Goal: Book appointment/travel/reservation

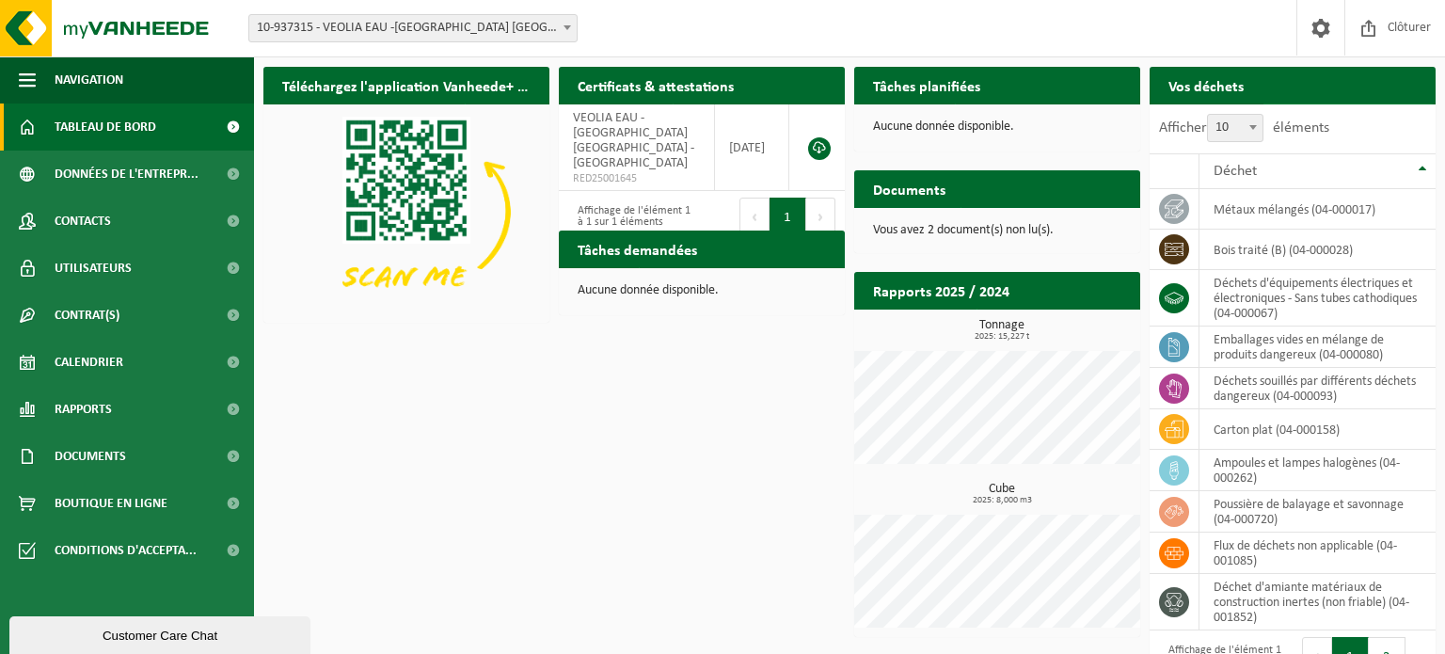
click at [1369, 117] on span "Demander un transport" at bounding box center [1339, 123] width 122 height 12
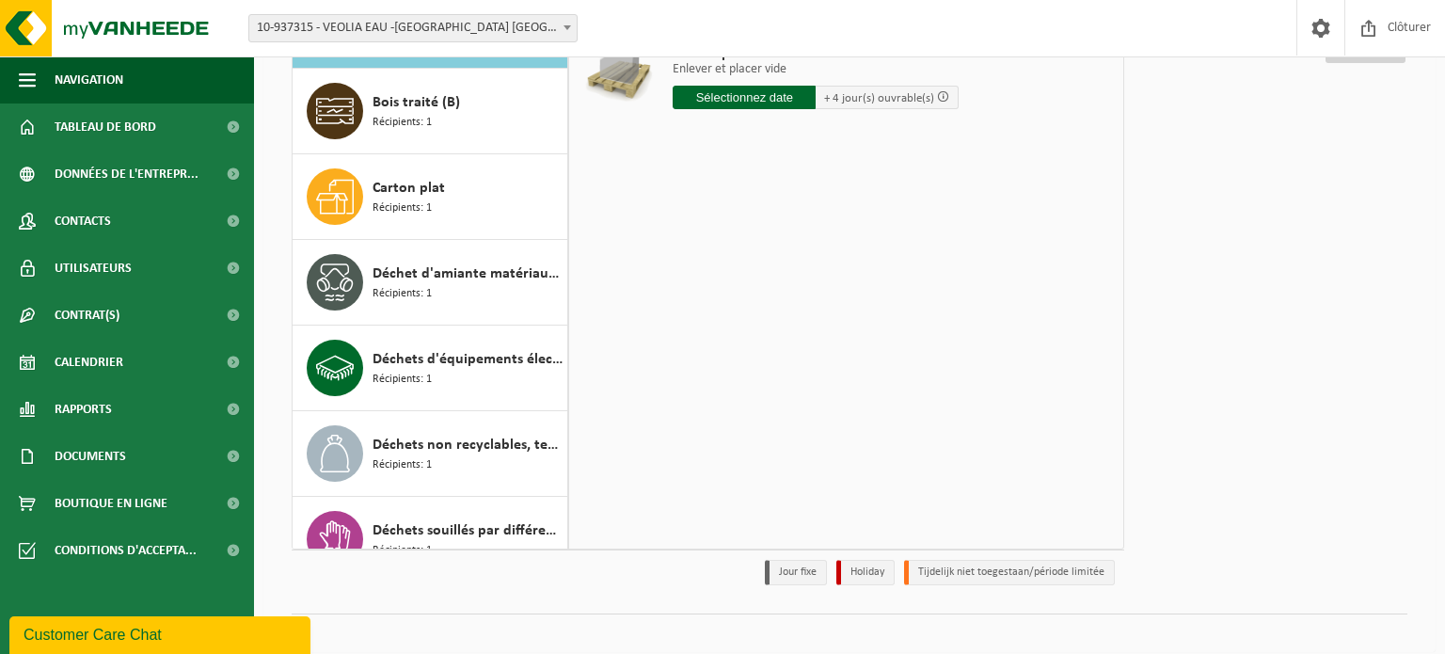
scroll to position [263, 0]
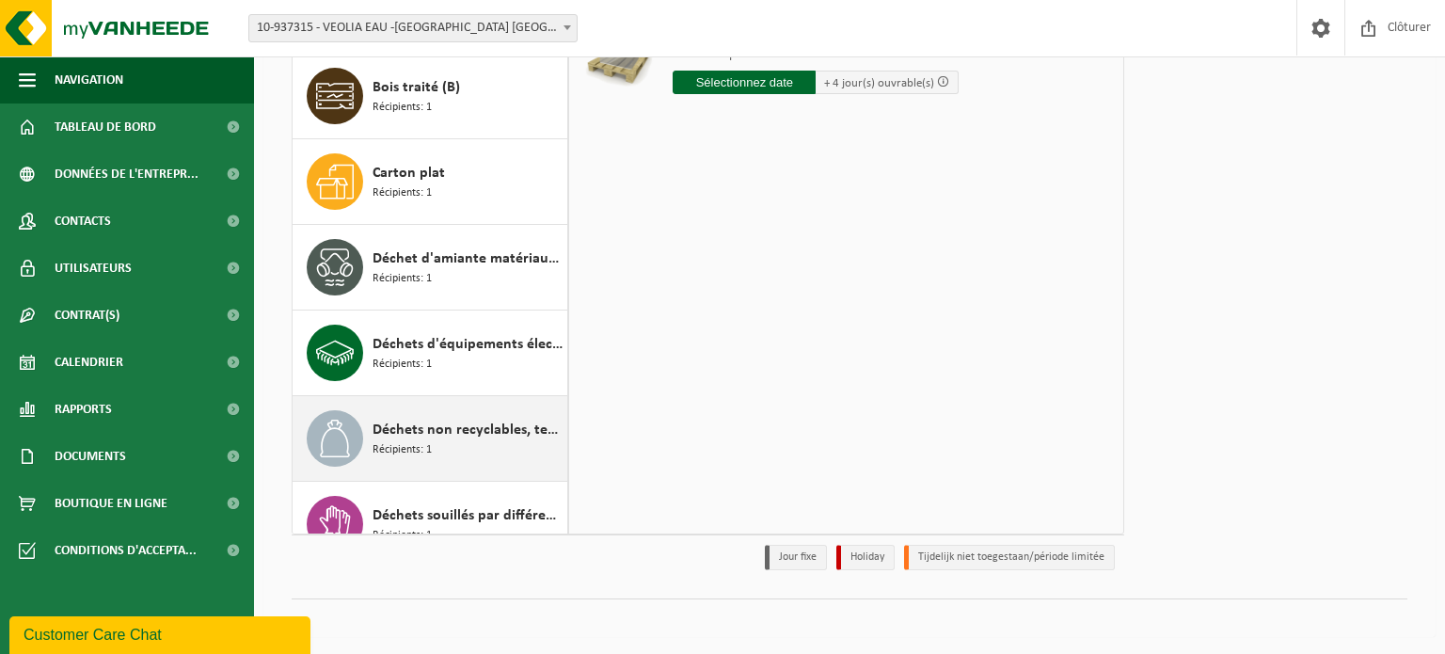
click at [445, 419] on span "Déchets non recyclables, techniquement non combustibles (combustibles)" at bounding box center [467, 430] width 190 height 23
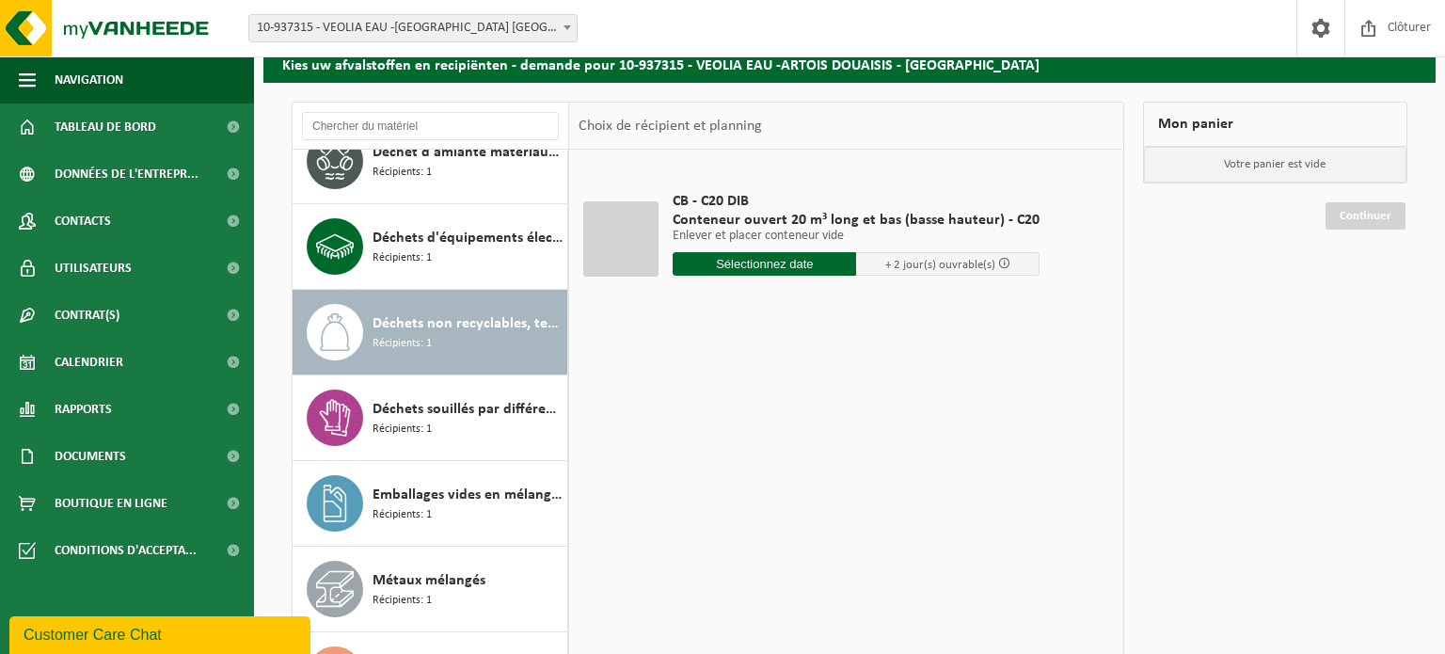
scroll to position [61, 0]
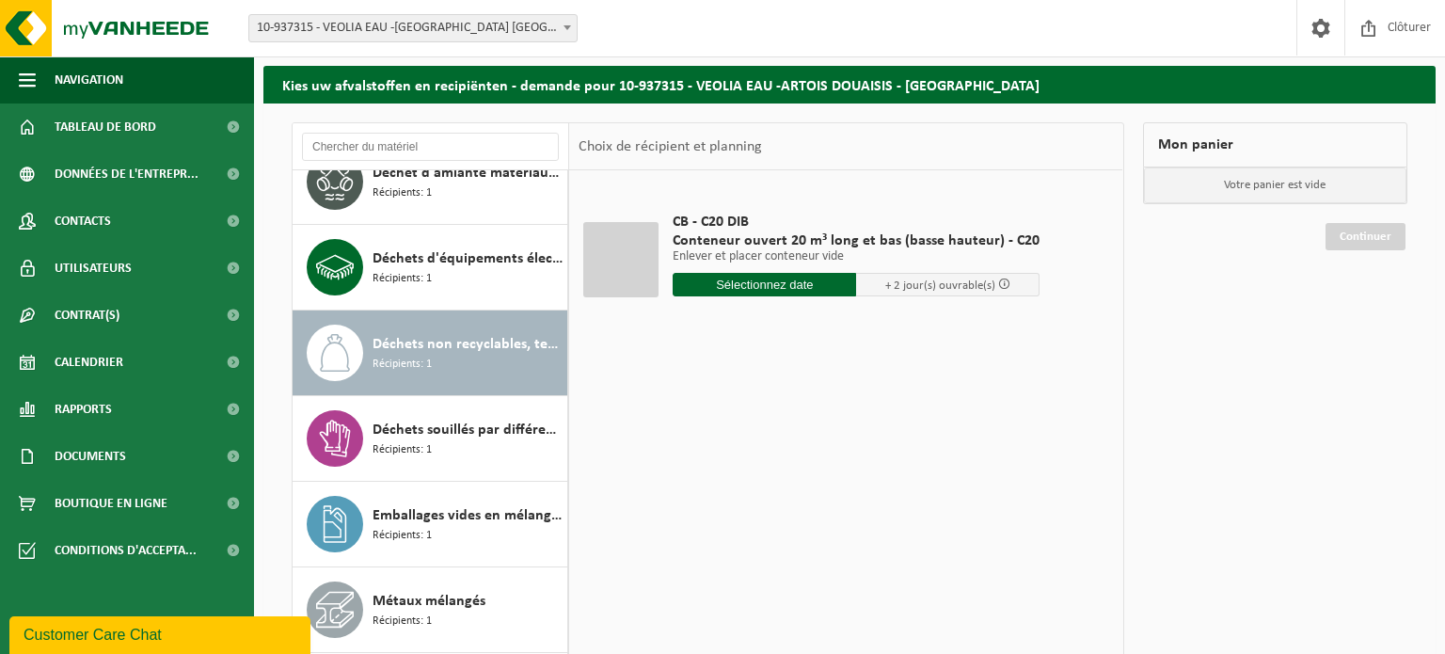
click at [809, 293] on input "text" at bounding box center [763, 285] width 183 height 24
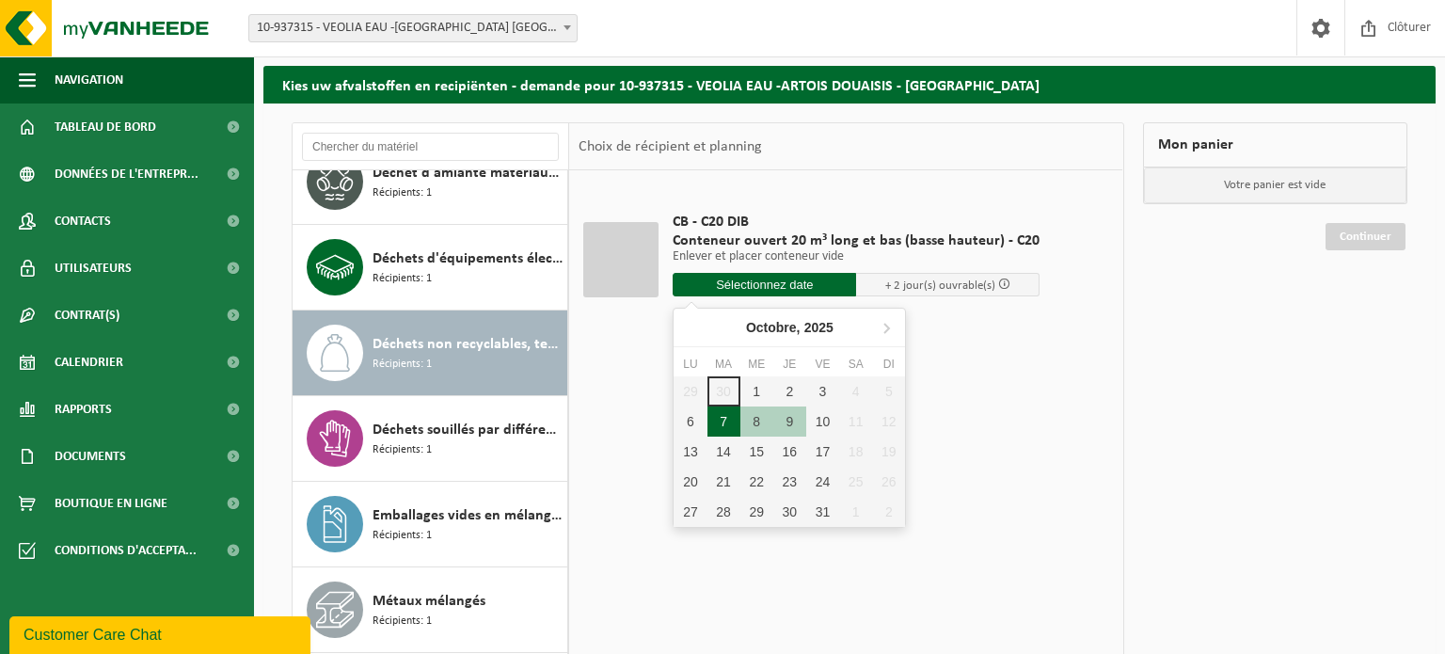
click at [714, 420] on div "7" at bounding box center [723, 421] width 33 height 30
type input "à partir de 2025-10-07"
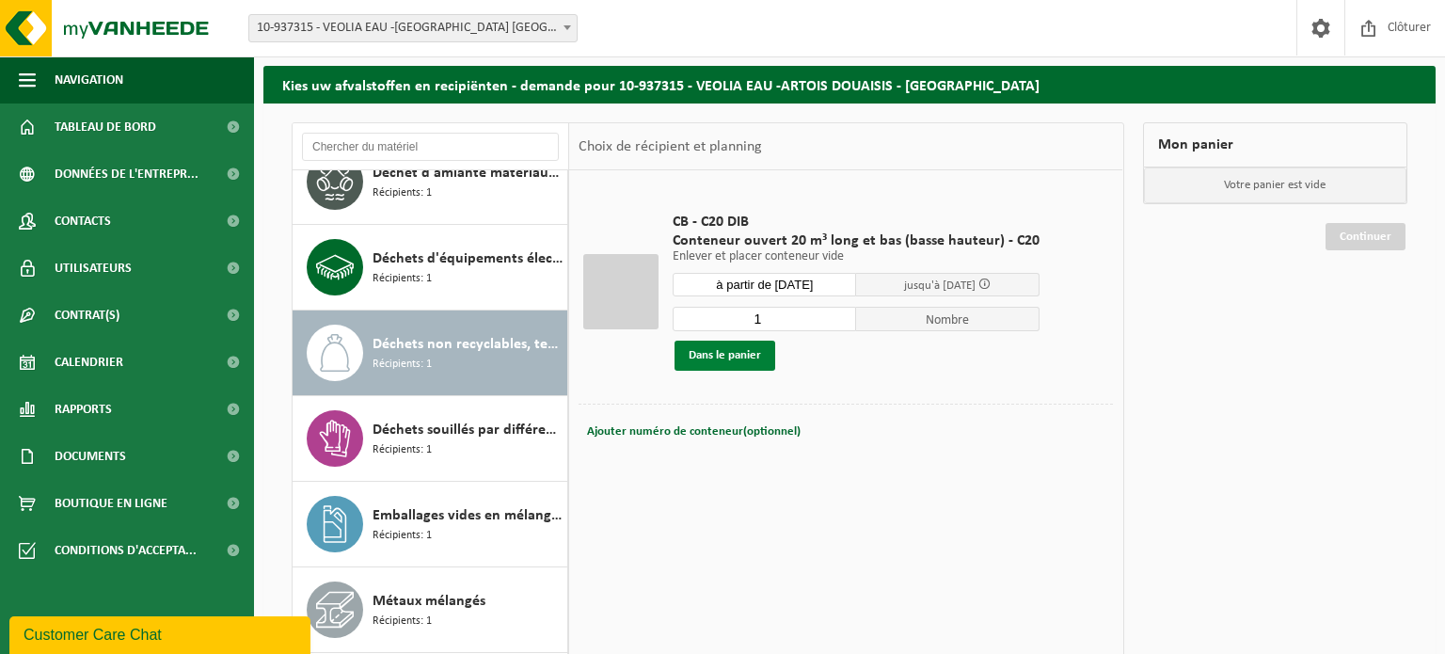
click at [736, 355] on button "Dans le panier" at bounding box center [724, 355] width 101 height 30
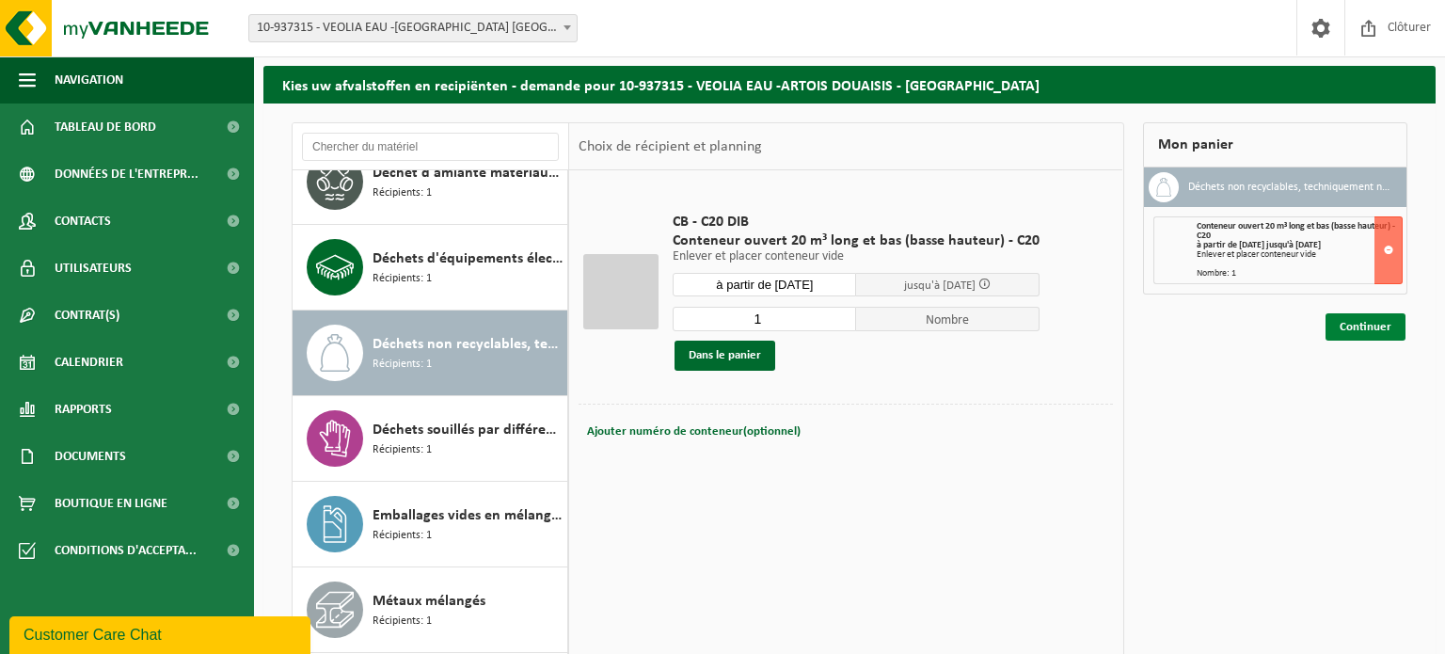
click at [1384, 323] on link "Continuer" at bounding box center [1365, 326] width 80 height 27
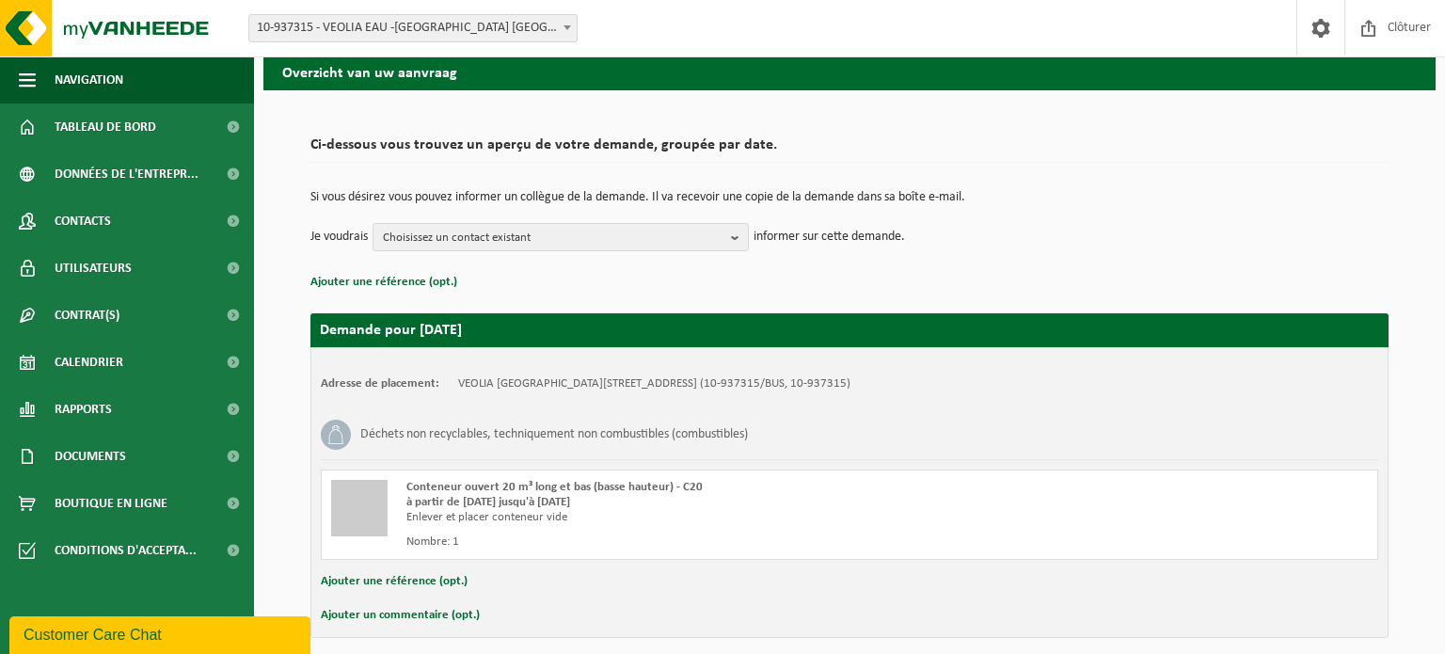
scroll to position [151, 0]
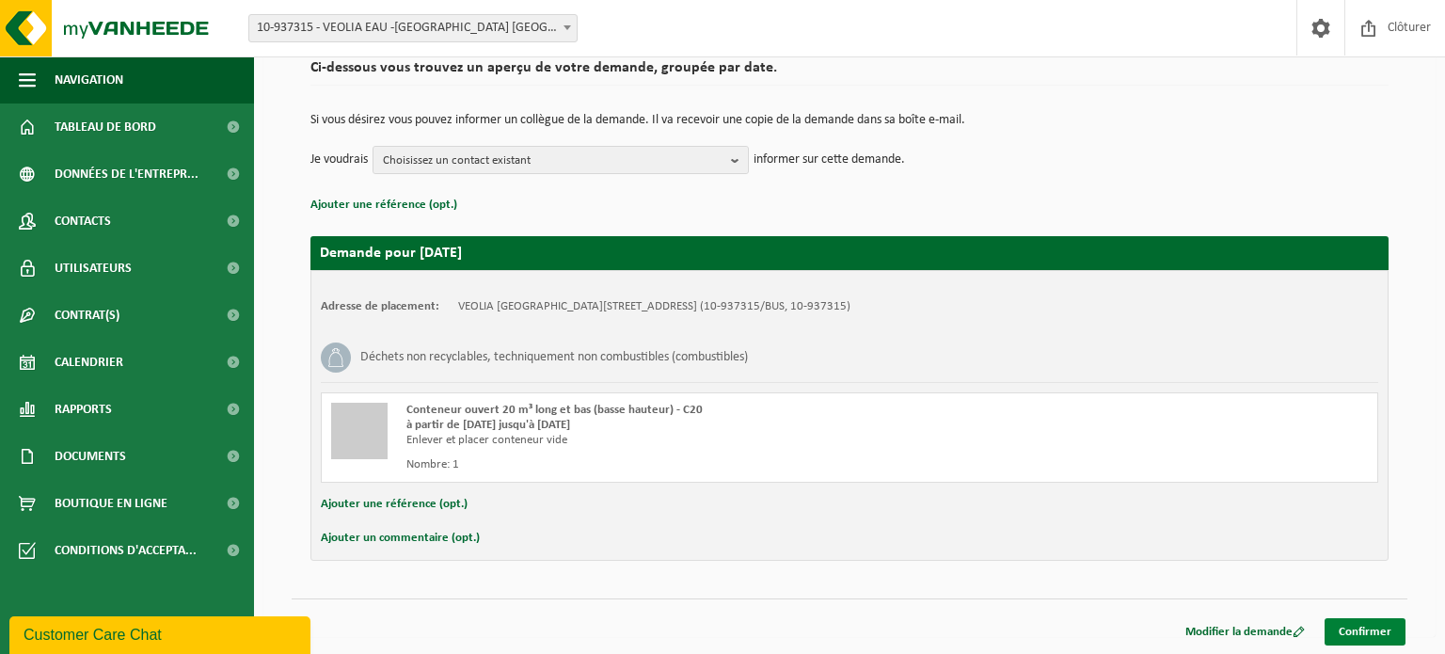
click at [1361, 632] on link "Confirmer" at bounding box center [1364, 631] width 81 height 27
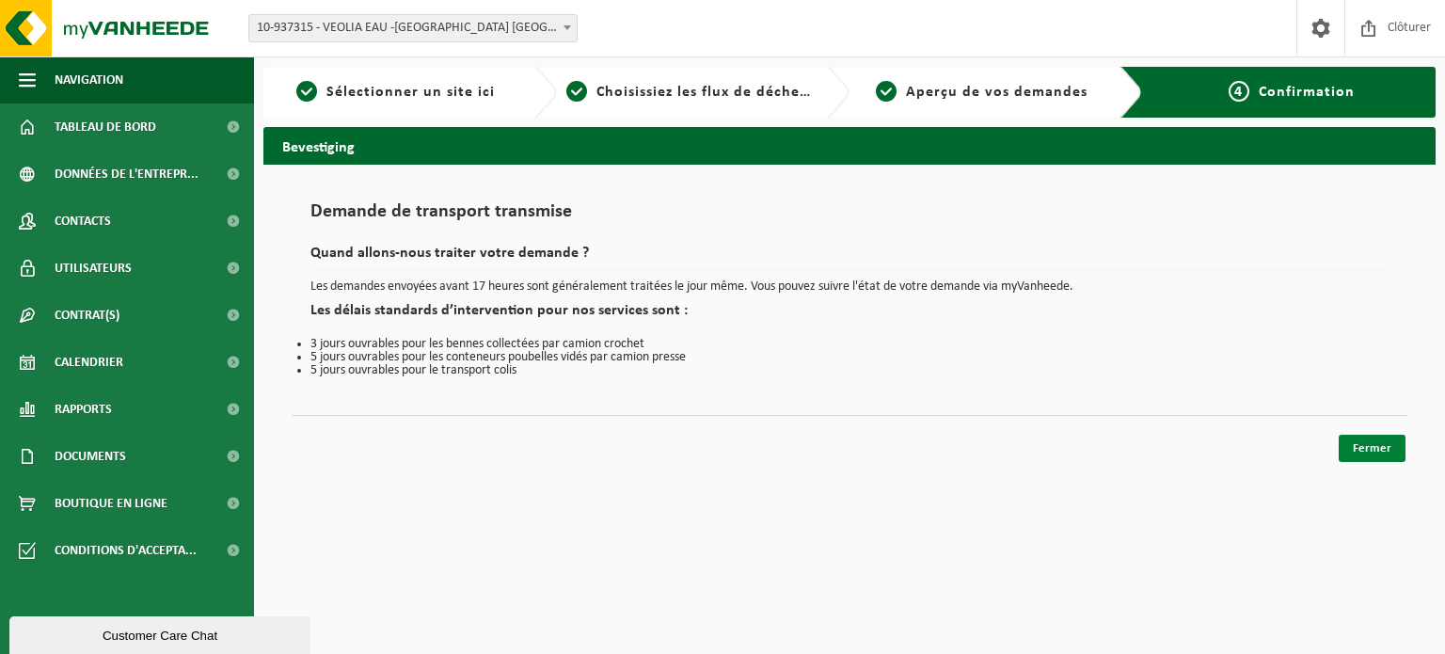
click at [1378, 449] on link "Fermer" at bounding box center [1371, 447] width 67 height 27
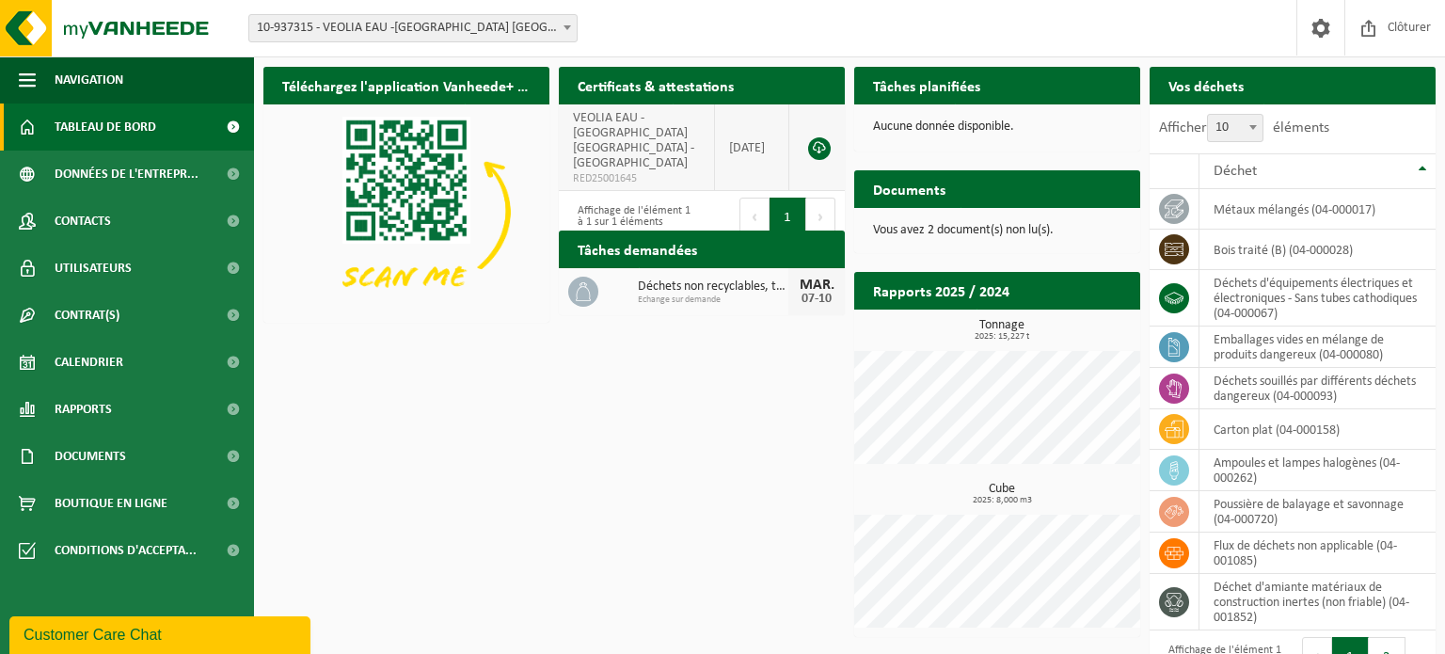
click at [814, 137] on link at bounding box center [819, 148] width 23 height 23
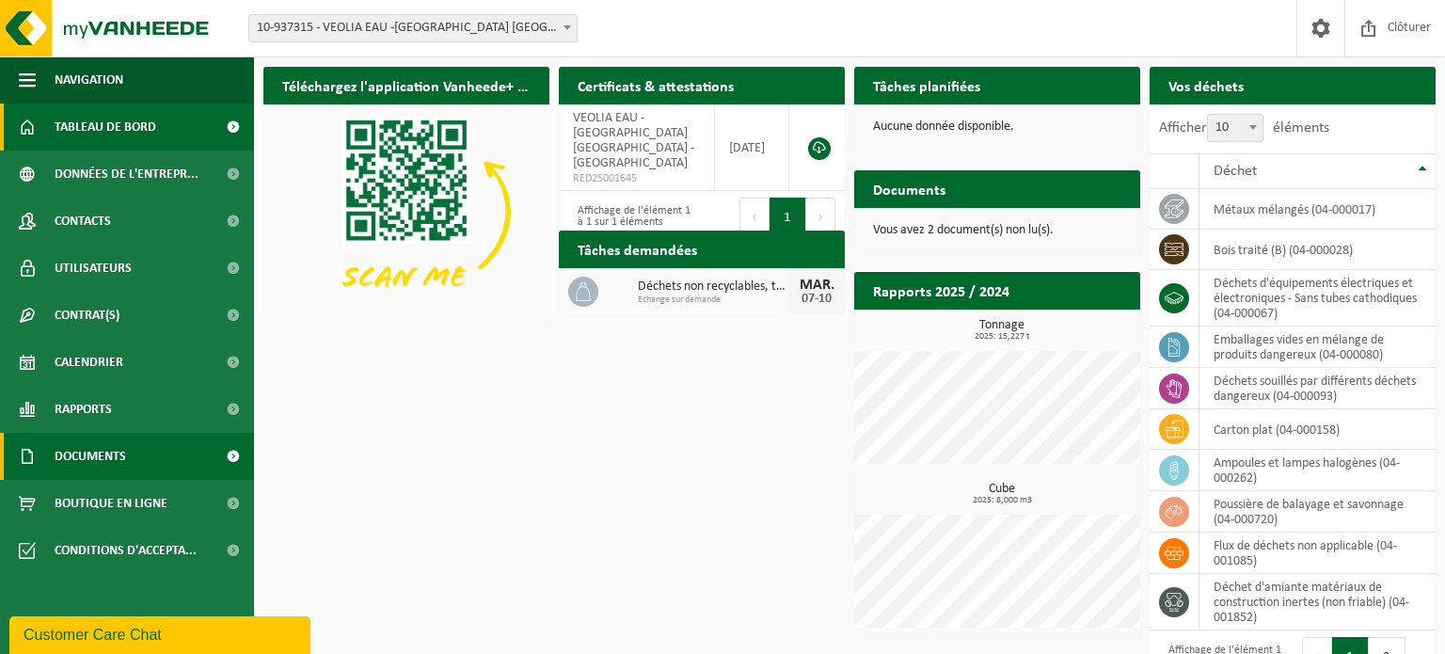
click at [118, 454] on span "Documents" at bounding box center [90, 456] width 71 height 47
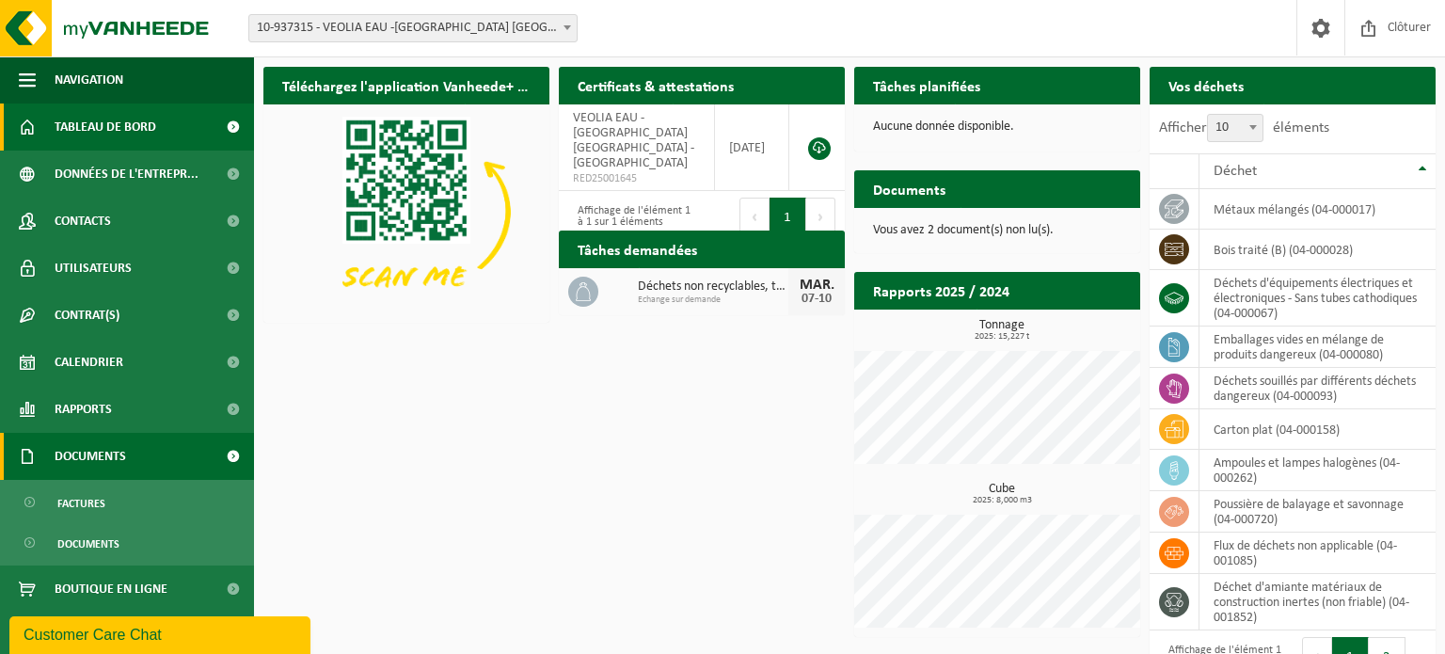
click at [235, 458] on span at bounding box center [233, 456] width 42 height 47
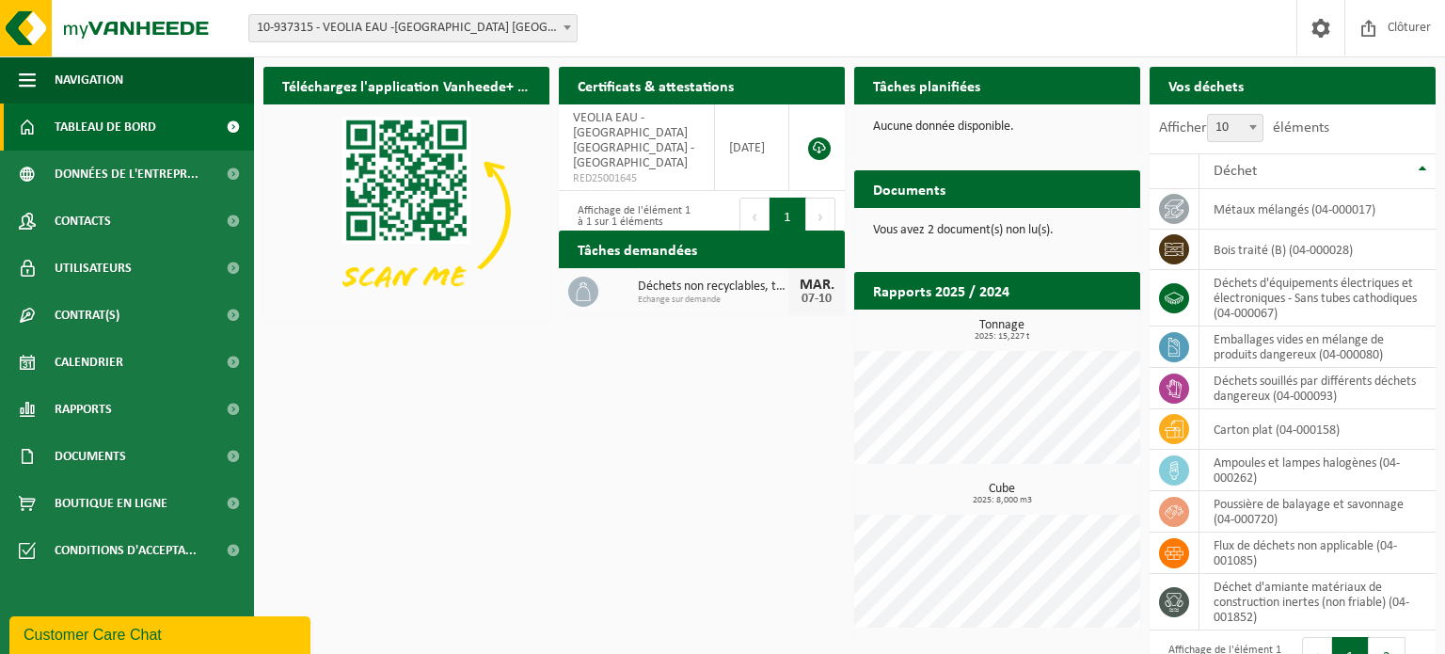
scroll to position [71, 0]
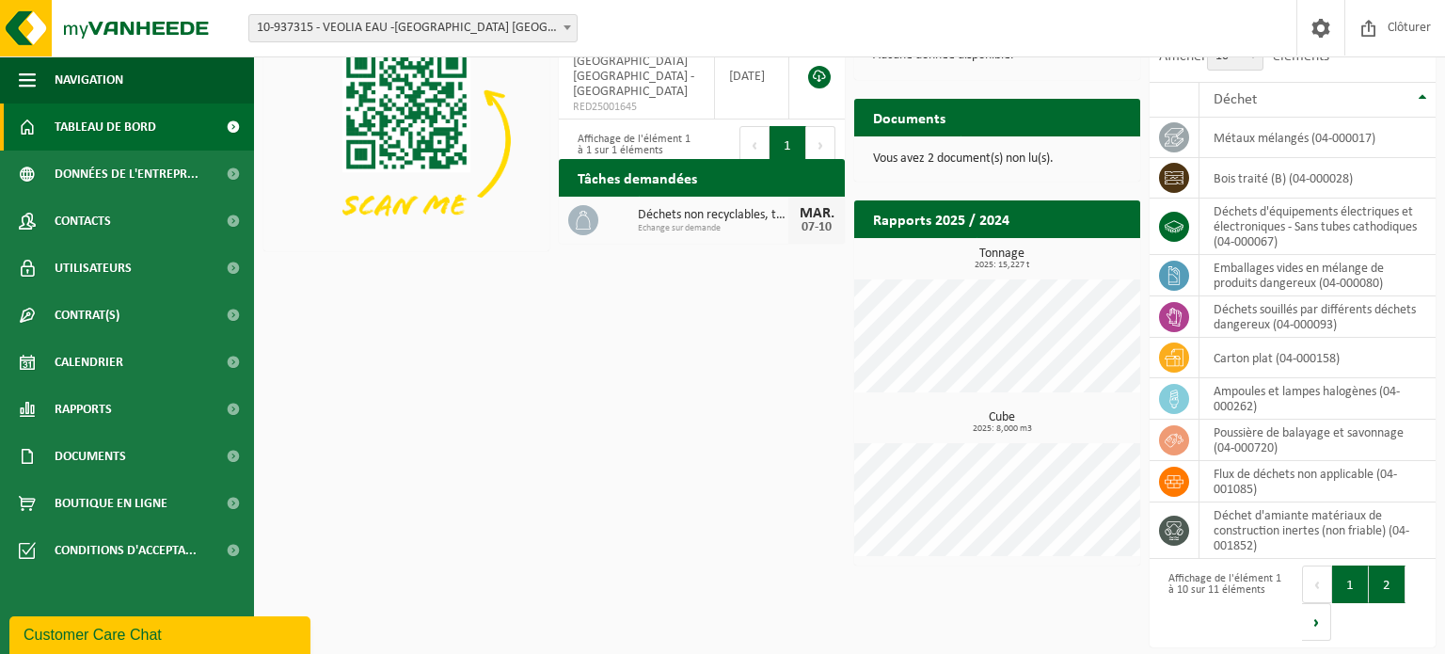
click at [1383, 587] on button "2" at bounding box center [1386, 584] width 37 height 38
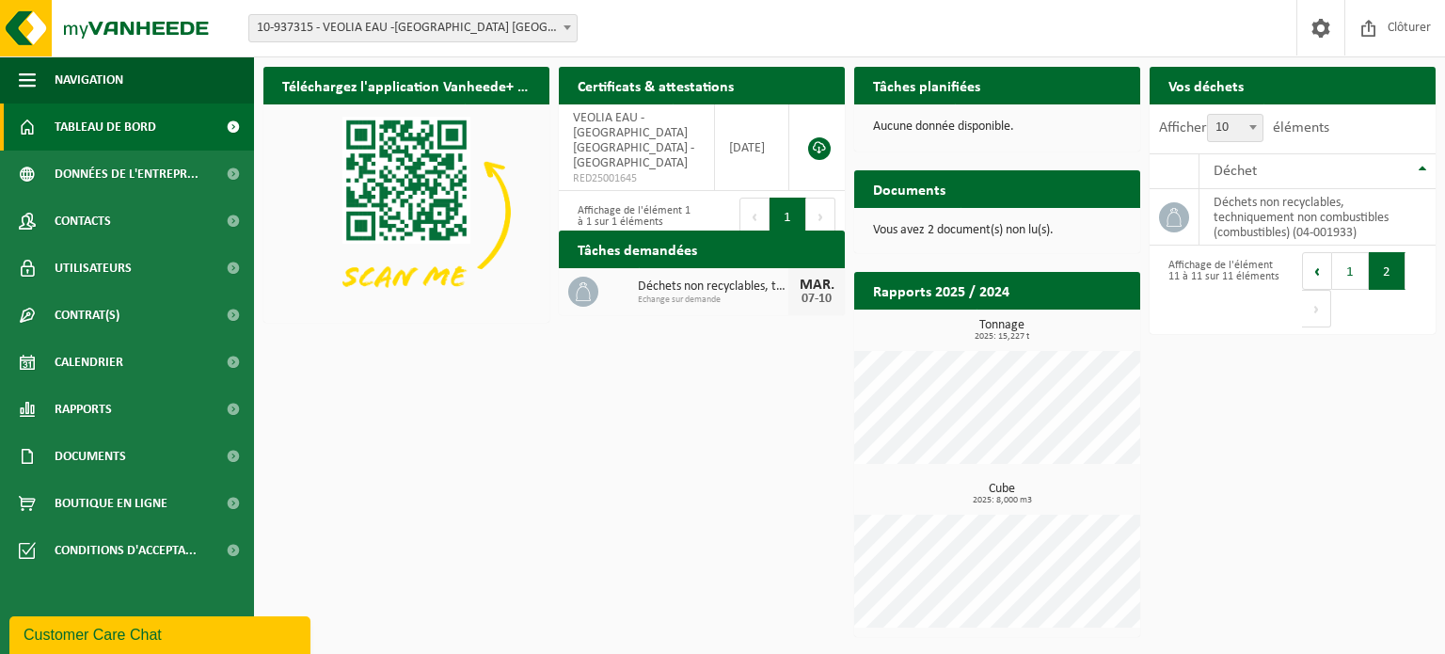
scroll to position [0, 0]
click at [157, 139] on link "Tableau de bord" at bounding box center [127, 126] width 254 height 47
